Goal: Navigation & Orientation: Find specific page/section

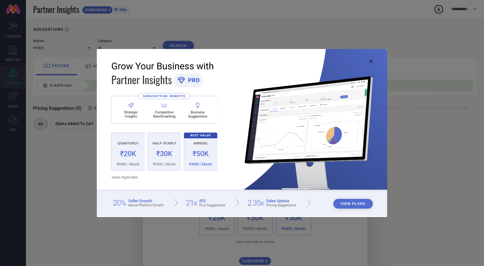
click at [371, 62] on icon at bounding box center [371, 61] width 3 height 3
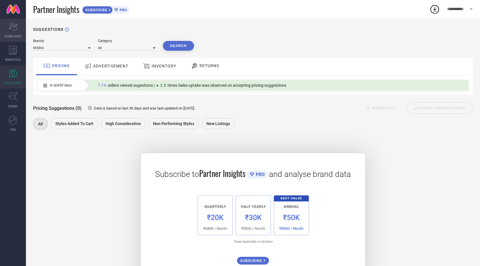
click at [19, 28] on div "Scorecard SCORECARDS" at bounding box center [13, 30] width 26 height 23
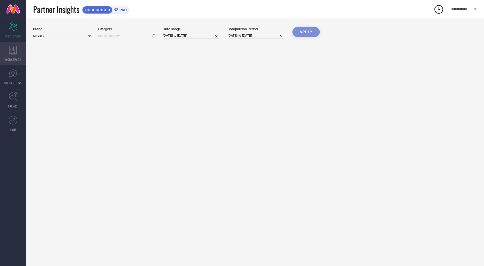
type input "All"
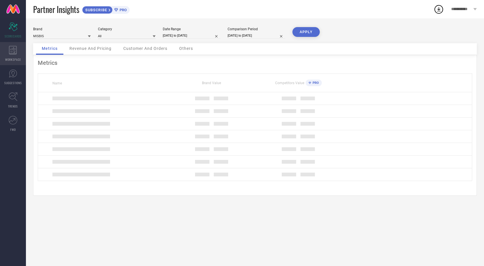
click at [17, 55] on div "WORKSPACE" at bounding box center [13, 53] width 26 height 23
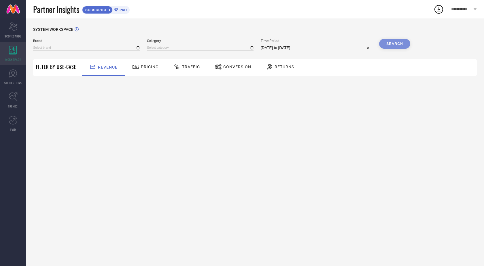
type input "MISBIS"
type input "All"
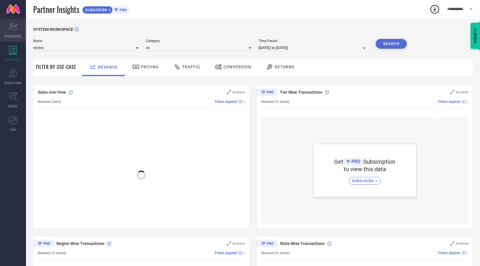
click at [12, 34] on span "SCORECARDS" at bounding box center [13, 36] width 17 height 4
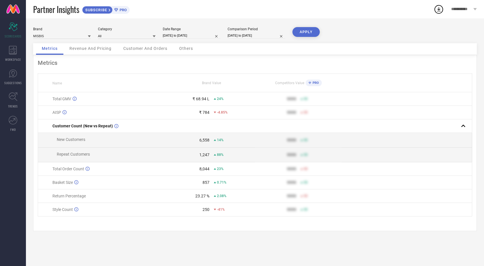
click at [458, 5] on div "**********" at bounding box center [464, 9] width 40 height 18
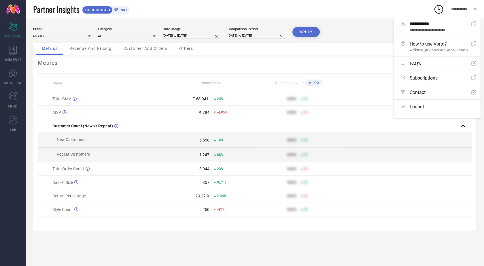
click at [359, 18] on div "Brand MISBIS Category All Date Range 01-03-2025 to 30-04-2025 Comparison Period…" at bounding box center [255, 142] width 458 height 248
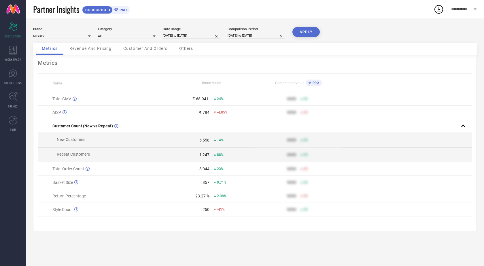
click at [470, 10] on span "**********" at bounding box center [461, 9] width 21 height 5
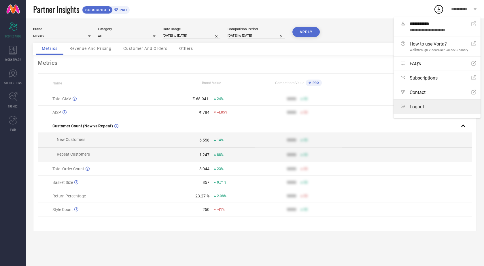
click at [424, 101] on label "Logout" at bounding box center [437, 107] width 87 height 14
click at [0, 0] on button "Logout" at bounding box center [0, 0] width 0 height 0
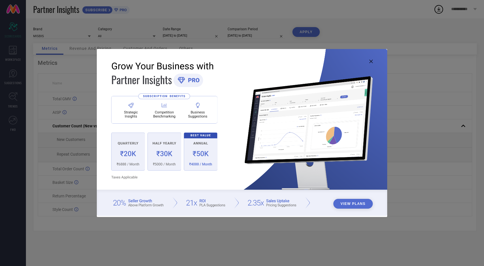
click at [370, 60] on icon at bounding box center [371, 61] width 3 height 3
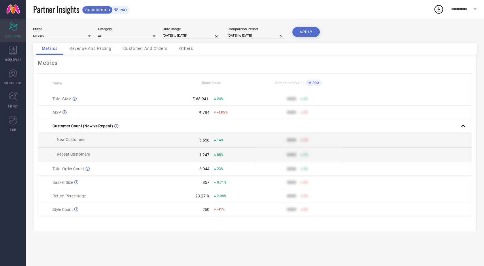
click at [19, 32] on div "Scorecard SCORECARDS" at bounding box center [13, 30] width 26 height 23
click at [13, 52] on icon at bounding box center [13, 50] width 8 height 9
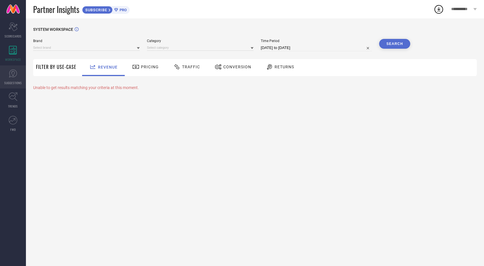
type input "MISBIS"
type input "All"
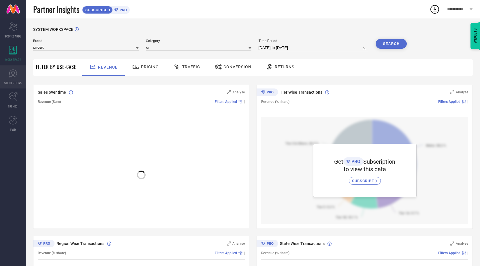
click at [17, 73] on link "SUGGESTIONS" at bounding box center [13, 76] width 26 height 23
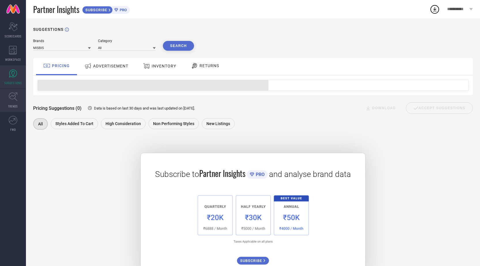
click at [12, 102] on link "TRENDS" at bounding box center [13, 100] width 26 height 23
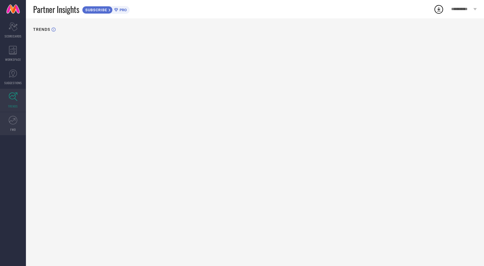
click at [16, 127] on link "FWD" at bounding box center [13, 123] width 26 height 23
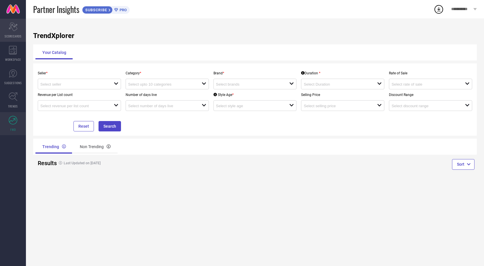
click at [15, 31] on div "Scorecard SCORECARDS" at bounding box center [13, 30] width 26 height 23
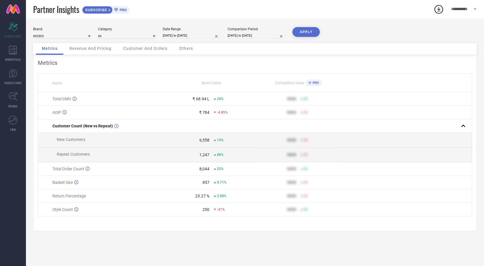
click at [460, 8] on span "**********" at bounding box center [461, 9] width 21 height 5
click at [423, 29] on span "**********" at bounding box center [438, 30] width 57 height 4
